Goal: Information Seeking & Learning: Learn about a topic

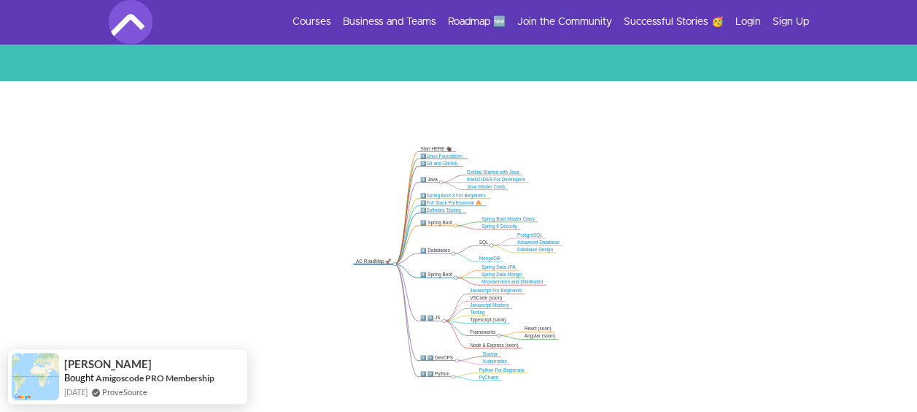
click at [436, 222] on div "7️⃣ Spring Boot" at bounding box center [437, 223] width 33 height 6
click at [443, 221] on div "7️⃣ Spring Boot" at bounding box center [437, 223] width 33 height 6
click at [449, 223] on div "7️⃣ Spring Boot" at bounding box center [437, 223] width 33 height 6
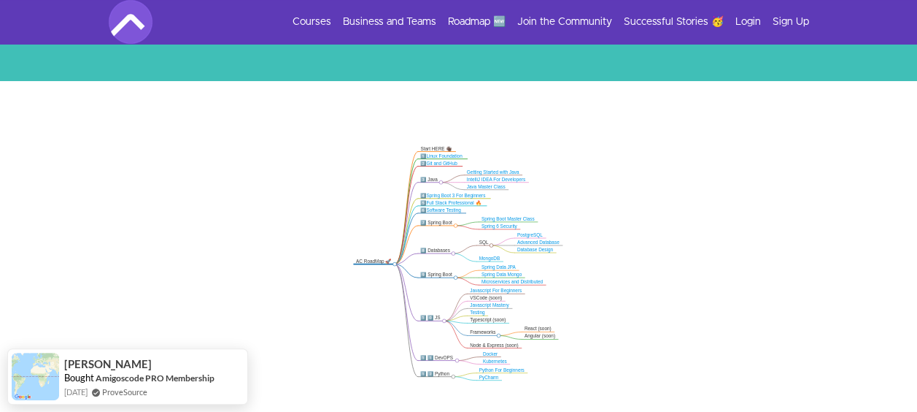
click at [449, 223] on div "7️⃣ Spring Boot" at bounding box center [437, 223] width 33 height 6
click at [444, 223] on div "7️⃣ Spring Boot" at bounding box center [437, 223] width 33 height 6
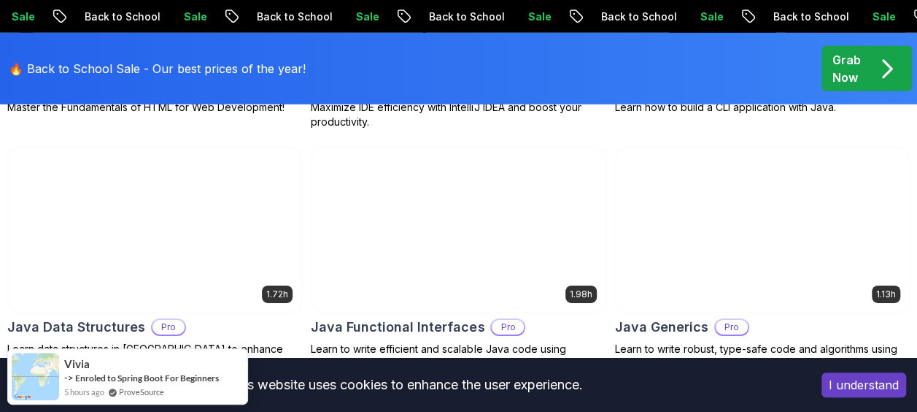
scroll to position [1605, 0]
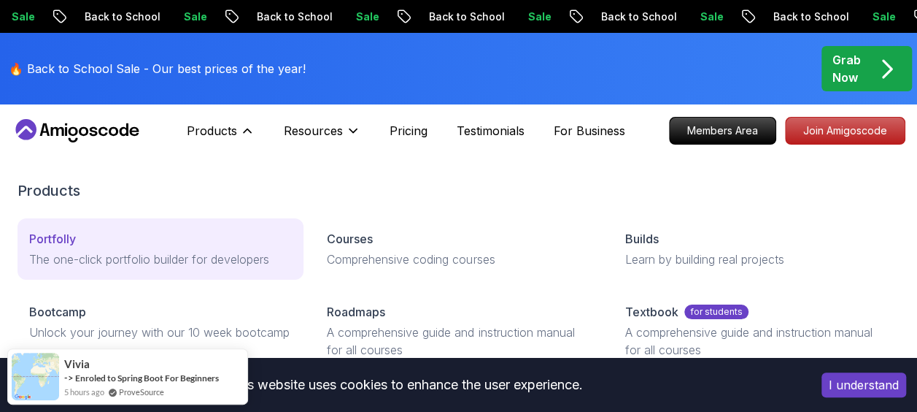
scroll to position [73, 0]
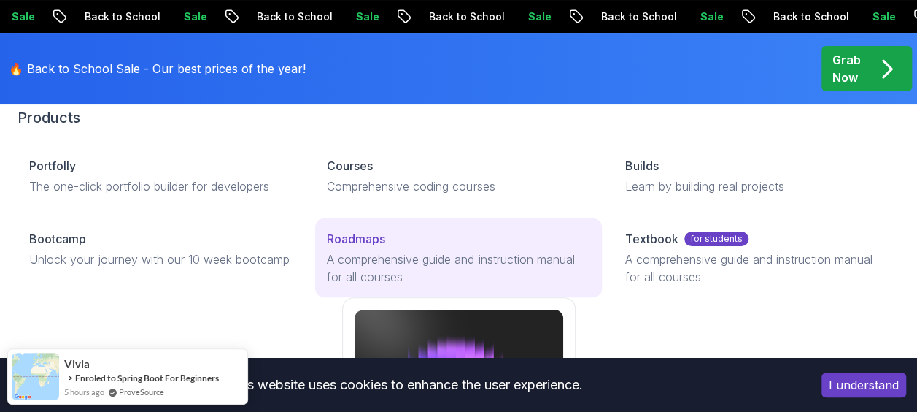
click at [368, 269] on p "A comprehensive guide and instruction manual for all courses" at bounding box center [458, 267] width 263 height 35
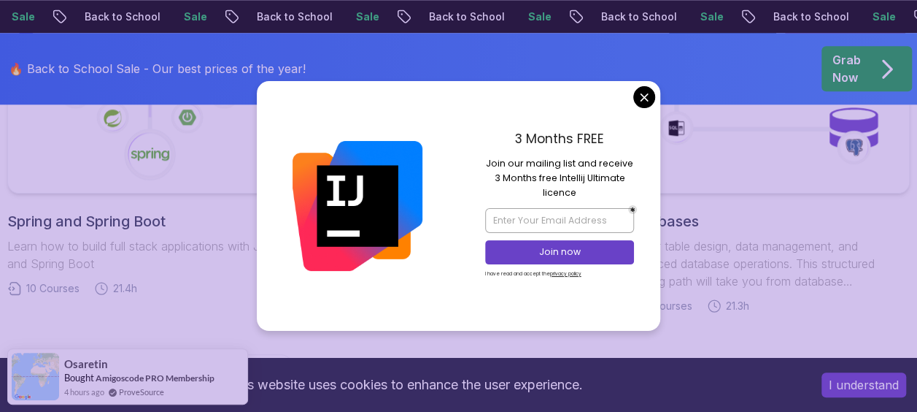
click at [213, 204] on link "Spring and Spring Boot Learn how to build full stack applications with Java and…" at bounding box center [149, 153] width 285 height 285
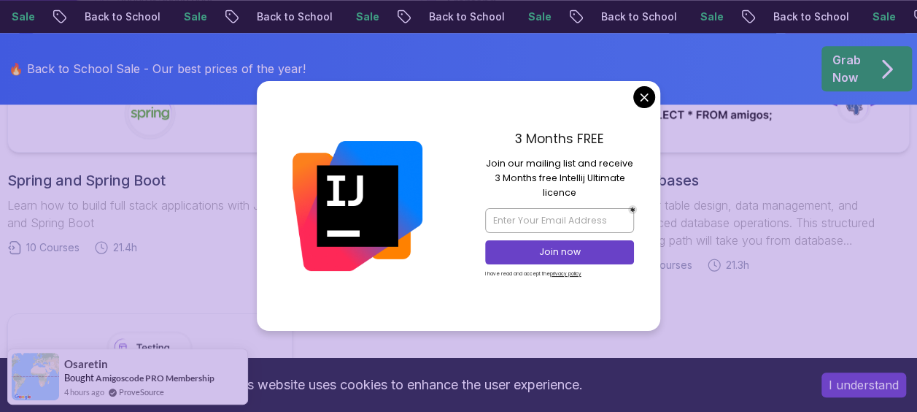
click at [644, 95] on div "🔥 Back to School Sale - Our best prices of the year! Grab Now" at bounding box center [458, 69] width 917 height 72
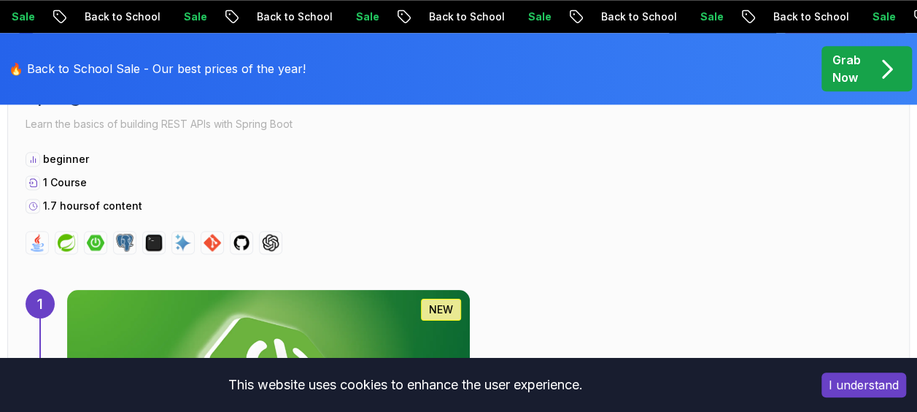
scroll to position [292, 0]
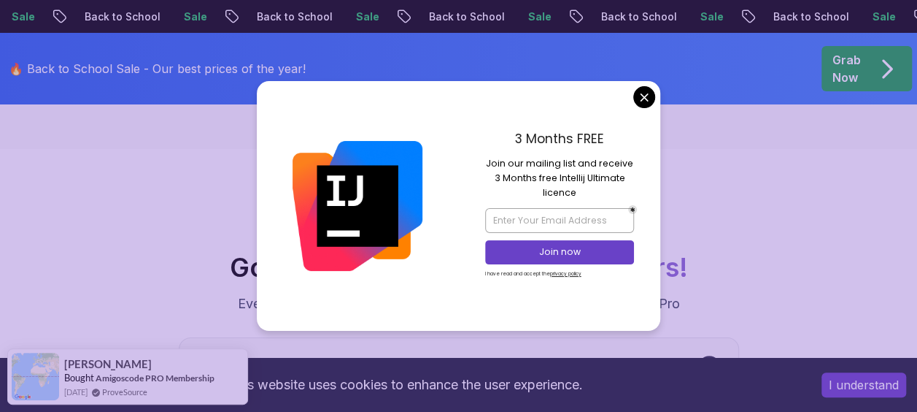
scroll to position [2992, 0]
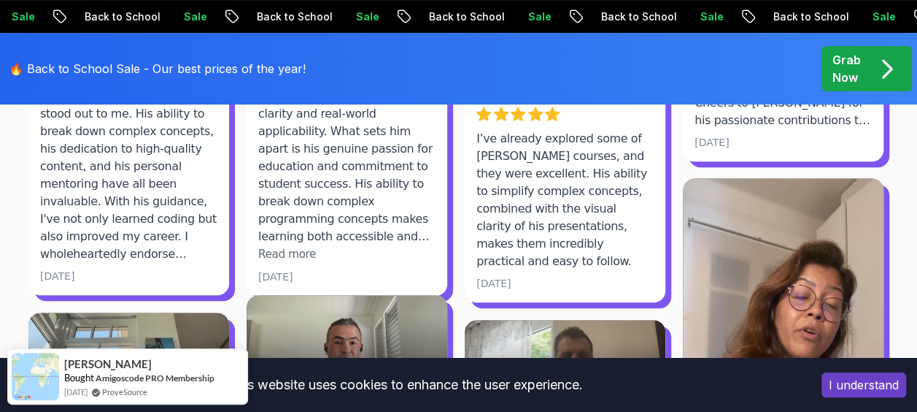
scroll to position [5830, 0]
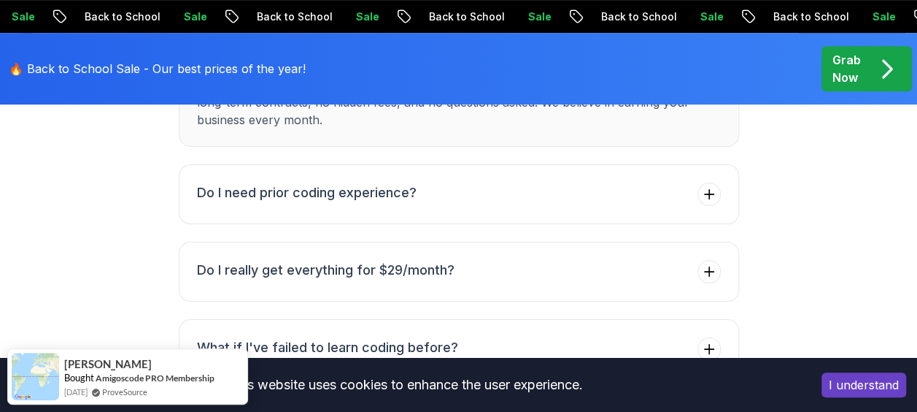
click at [639, 95] on div "🔥 Back to School Sale - Our best prices of the year! Grab Now" at bounding box center [458, 69] width 917 height 72
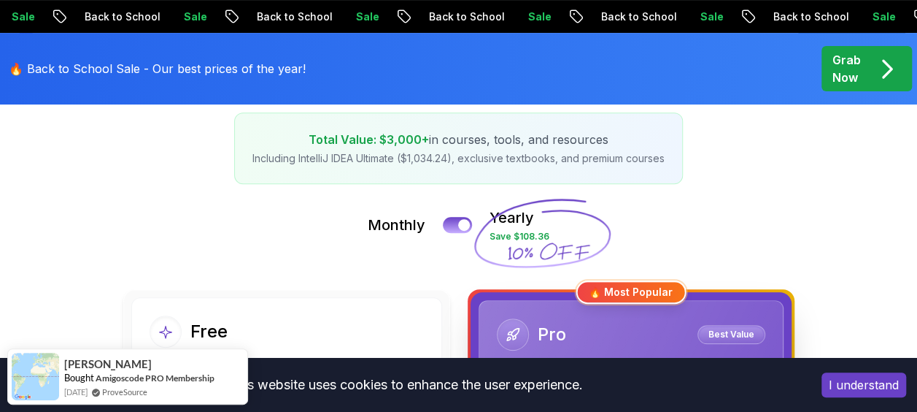
scroll to position [0, 0]
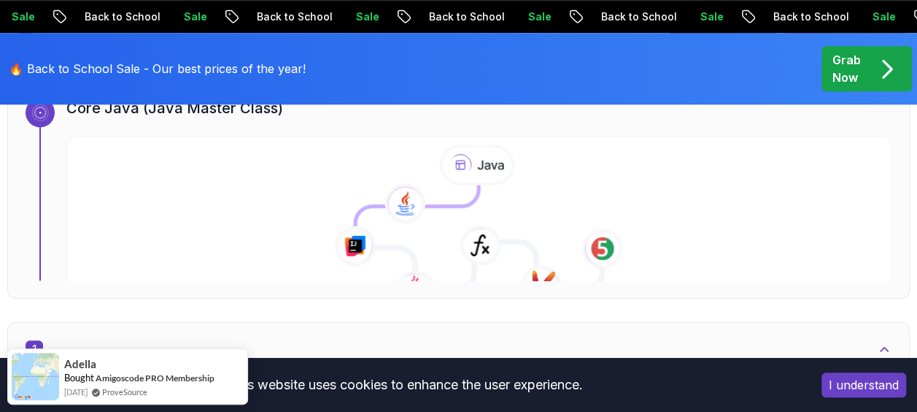
scroll to position [597, 0]
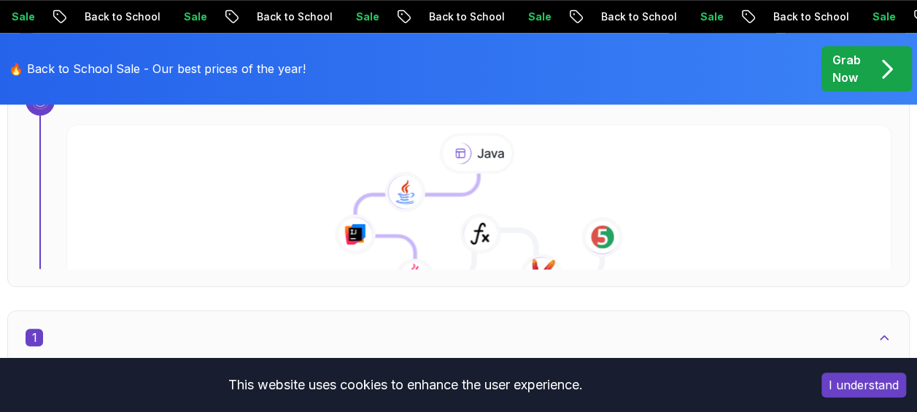
click at [547, 191] on icon at bounding box center [479, 216] width 841 height 167
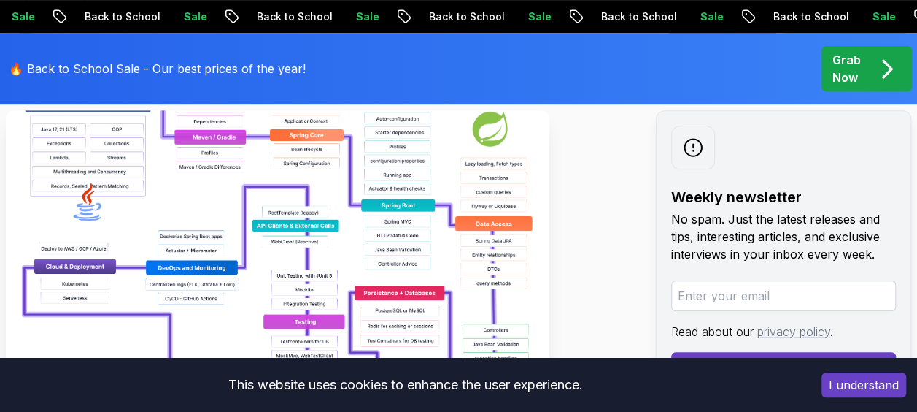
click at [255, 244] on img at bounding box center [278, 274] width 544 height 328
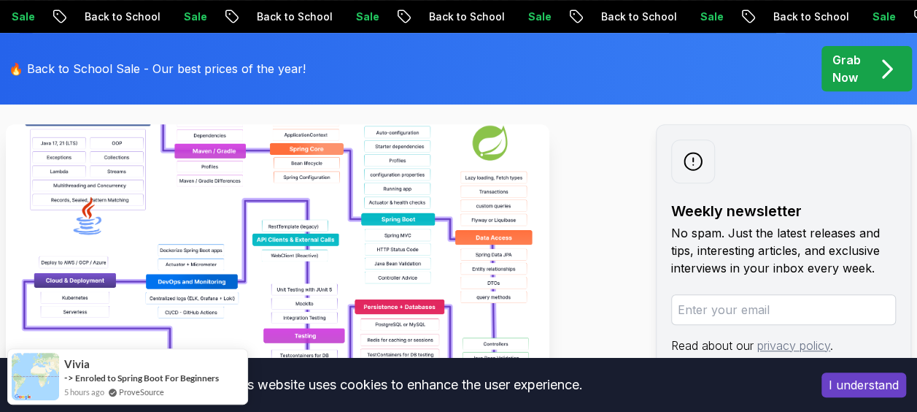
scroll to position [292, 0]
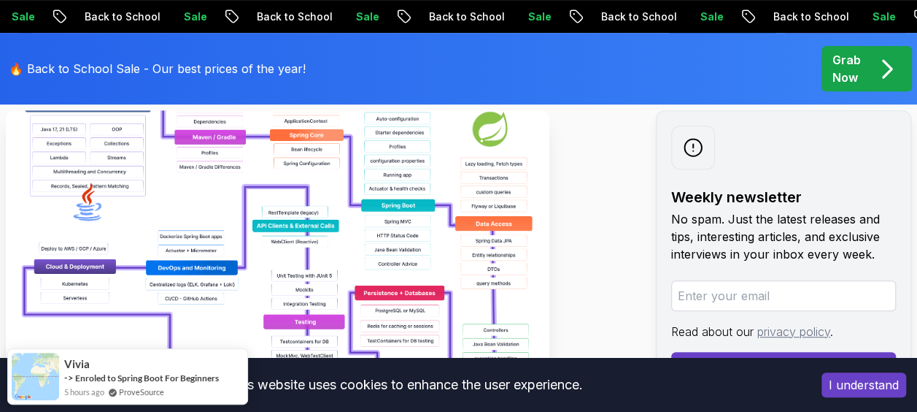
click at [876, 391] on button "I understand" at bounding box center [864, 384] width 85 height 25
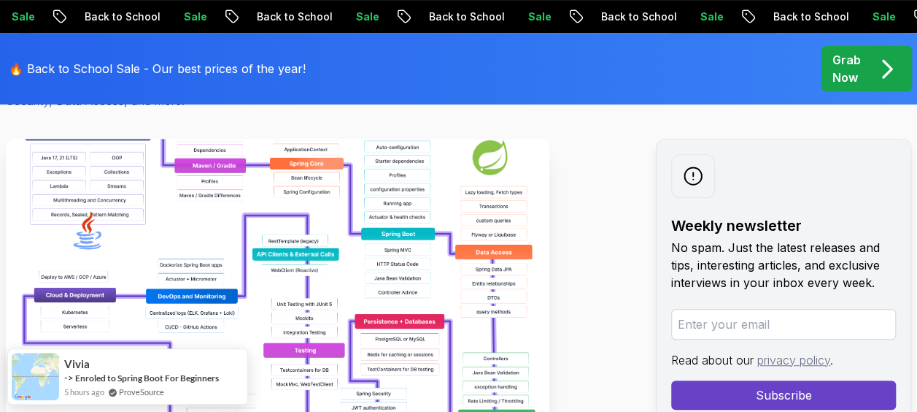
scroll to position [264, 0]
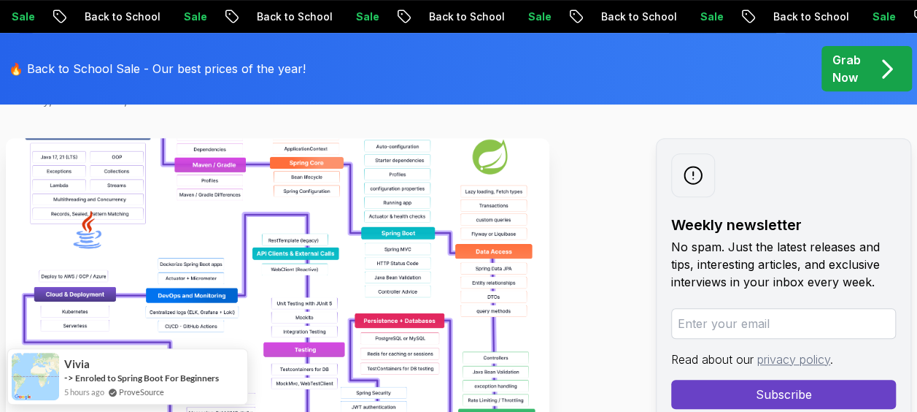
drag, startPoint x: 80, startPoint y: 252, endPoint x: 54, endPoint y: 217, distance: 43.8
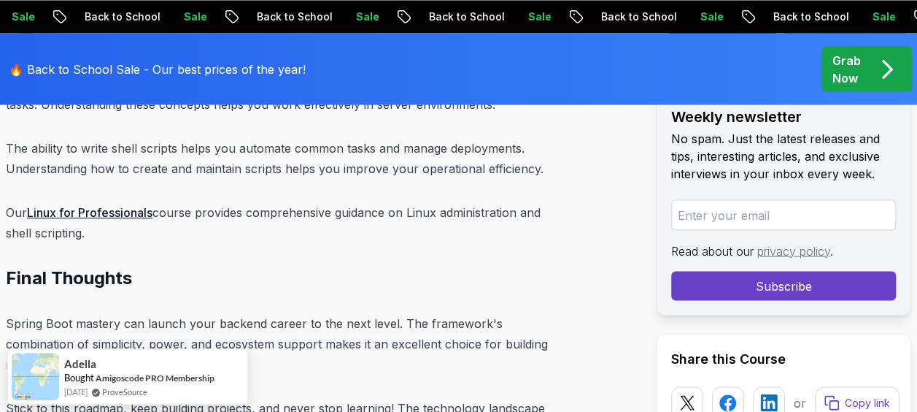
scroll to position [20554, 0]
